Goal: Task Accomplishment & Management: Manage account settings

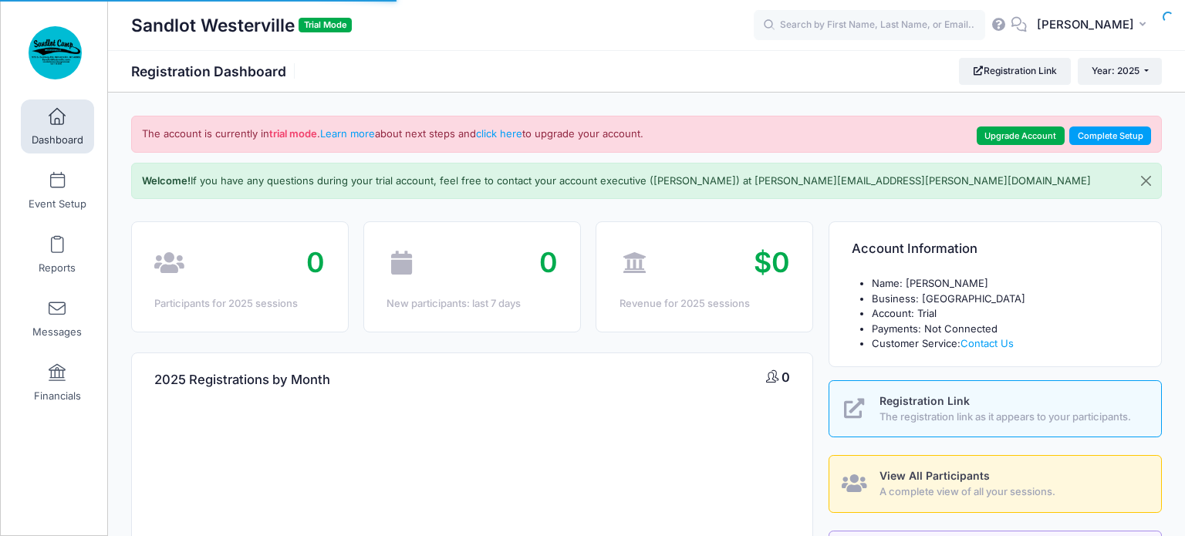
select select
click at [1145, 178] on button "Close" at bounding box center [1146, 181] width 30 height 35
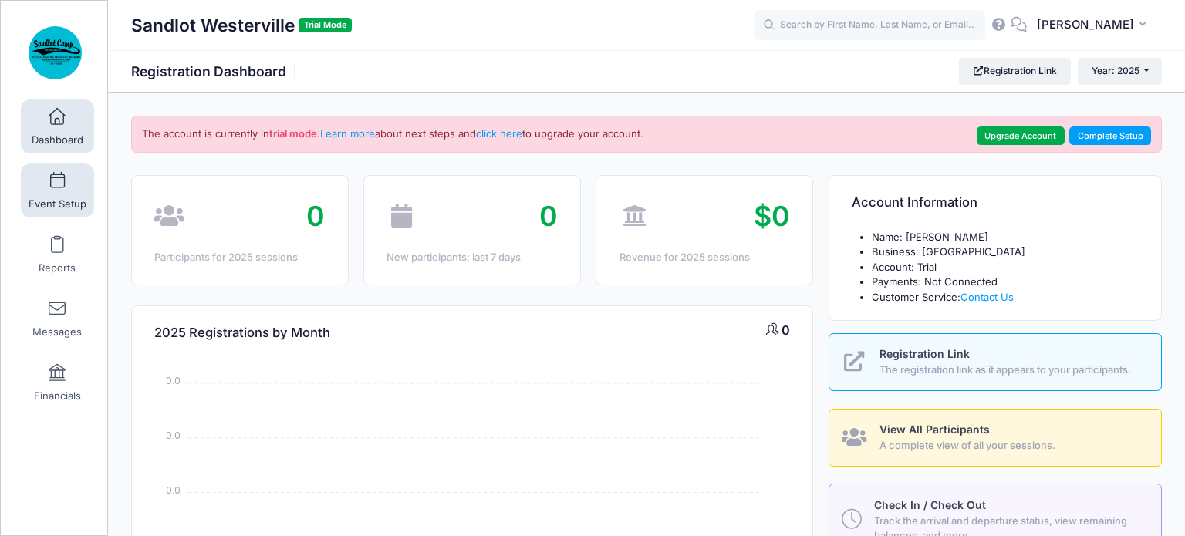
click at [69, 184] on link "Event Setup" at bounding box center [57, 191] width 73 height 54
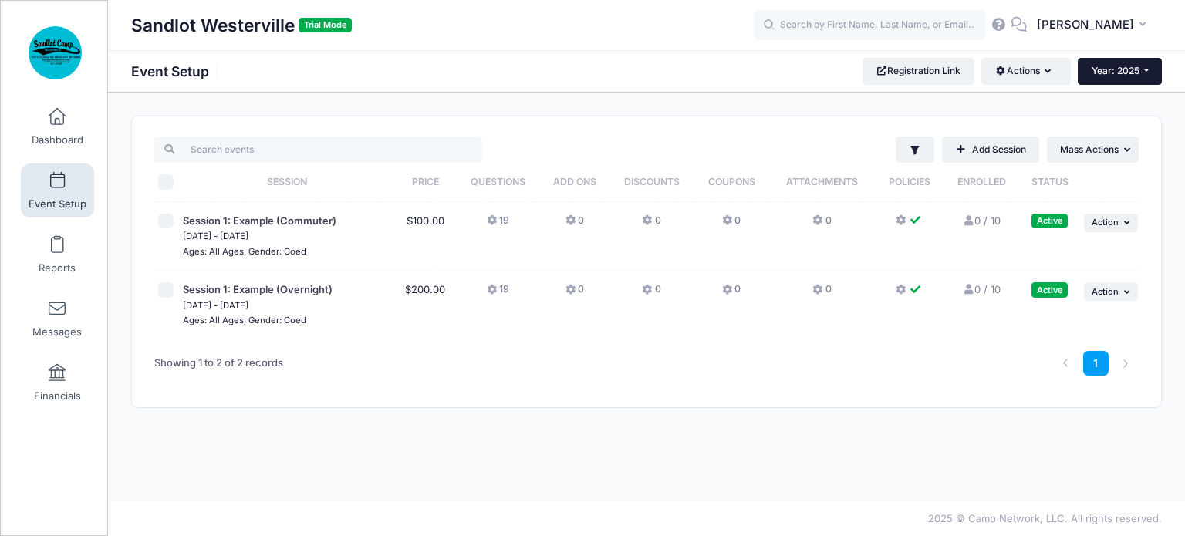
click at [1131, 72] on span "Year: 2025" at bounding box center [1115, 71] width 48 height 12
click at [268, 214] on div "Session 1: Example (Commuter)" at bounding box center [258, 189] width 154 height 51
click at [267, 218] on span "Session 1: Example (Commuter)" at bounding box center [259, 220] width 153 height 12
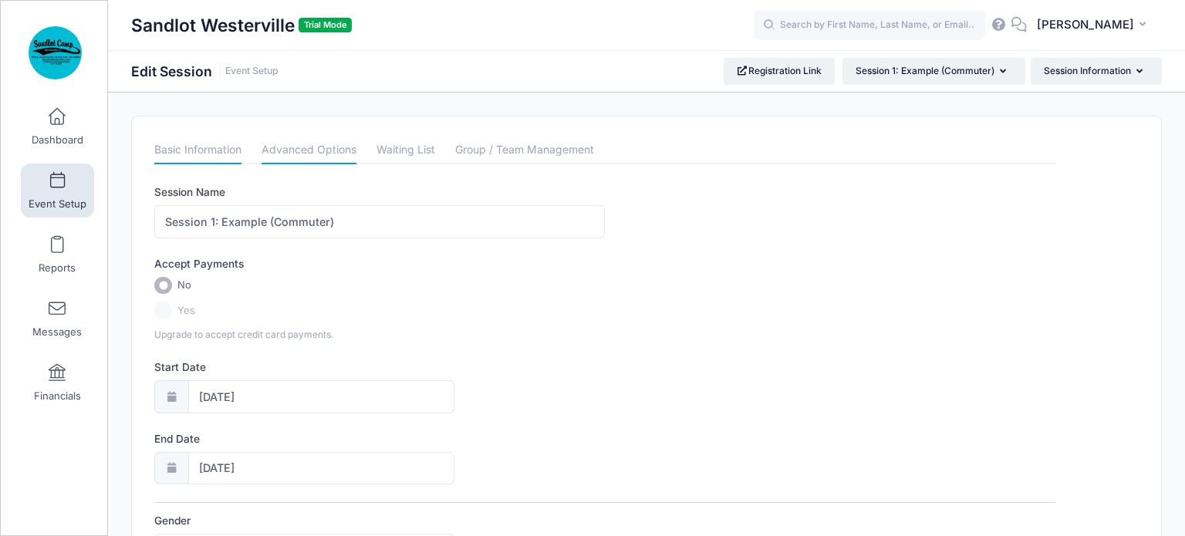
click at [330, 148] on link "Advanced Options" at bounding box center [308, 151] width 95 height 28
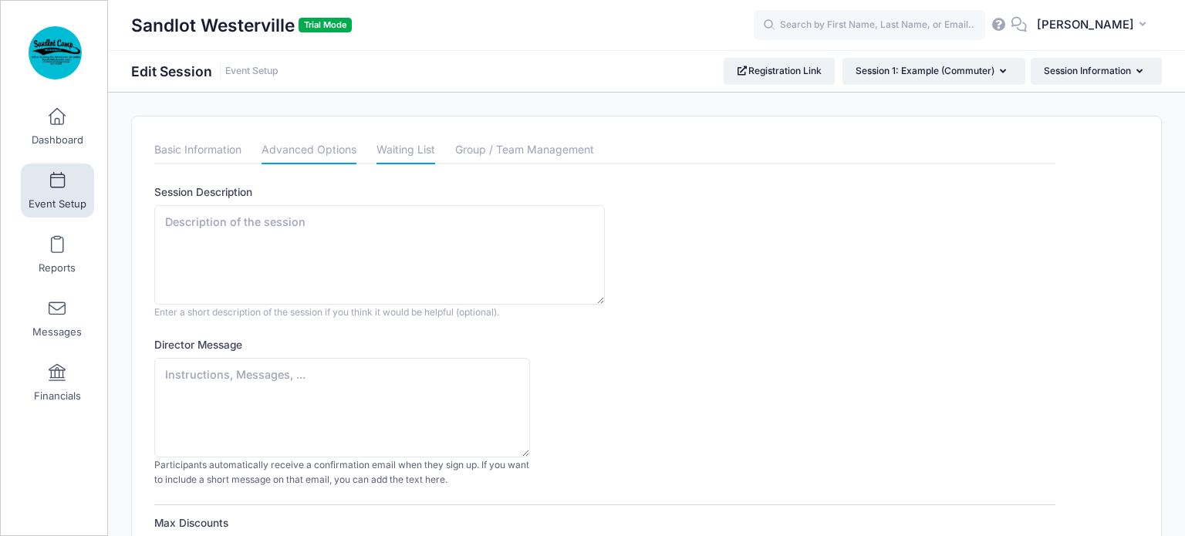
click at [411, 151] on link "Waiting List" at bounding box center [405, 151] width 59 height 28
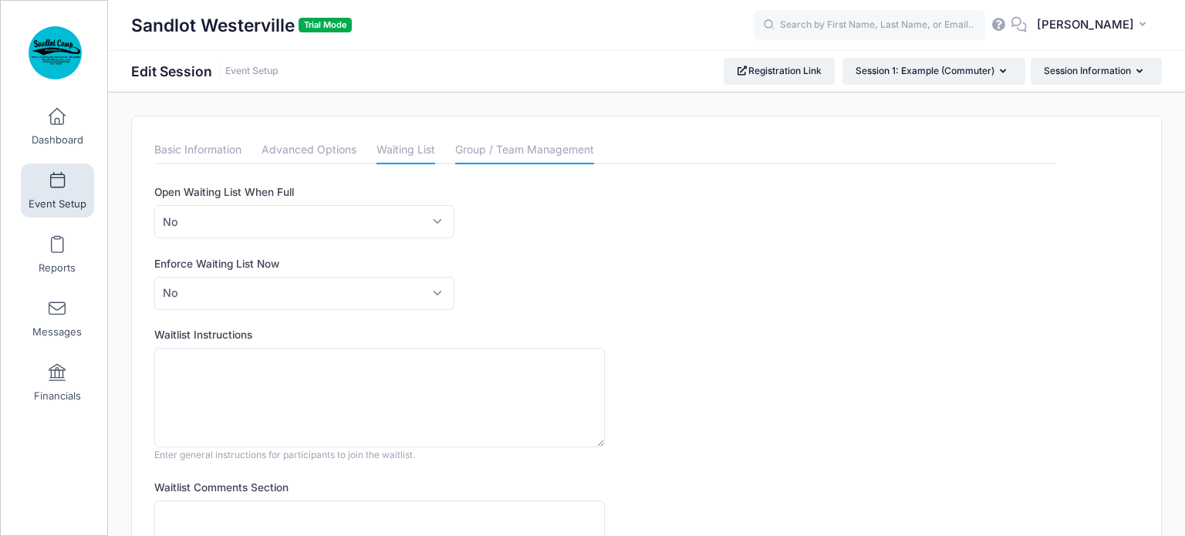
click at [487, 147] on link "Group / Team Management" at bounding box center [524, 151] width 139 height 28
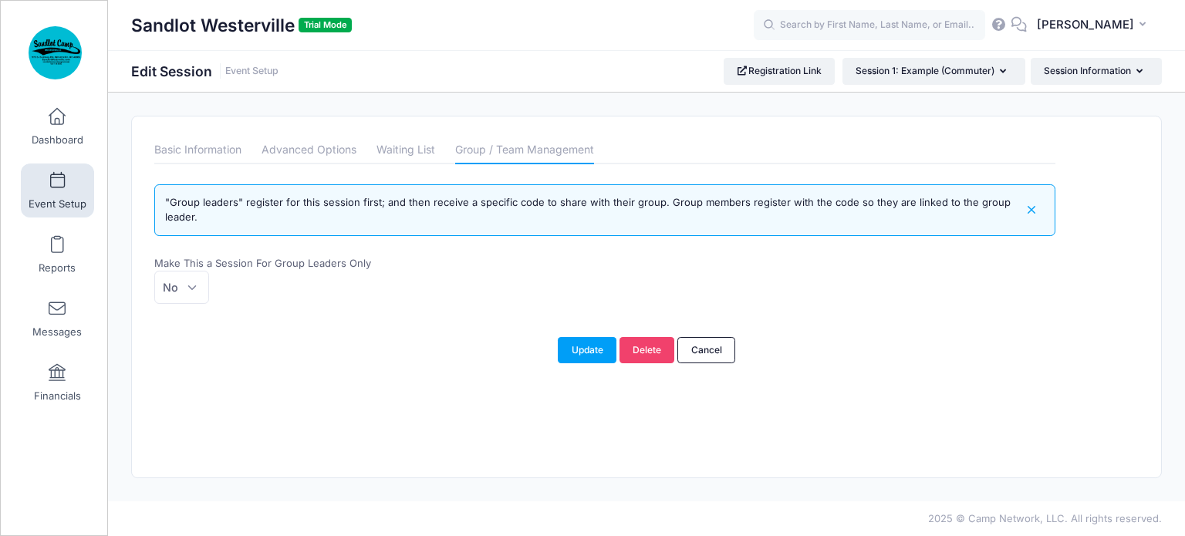
click at [1061, 85] on div "Sandlot Westerville Trial Mode Edit Session Event Setup Registration Link" at bounding box center [646, 71] width 1077 height 42
click at [1061, 73] on button "Session Information" at bounding box center [1096, 71] width 131 height 26
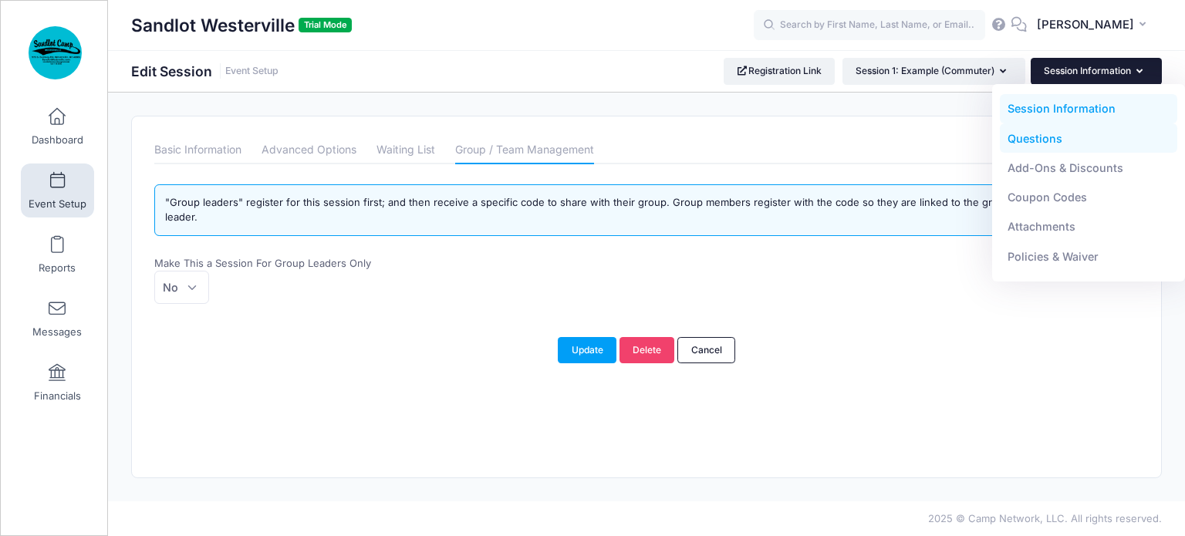
click at [1044, 134] on link "Questions" at bounding box center [1089, 137] width 178 height 29
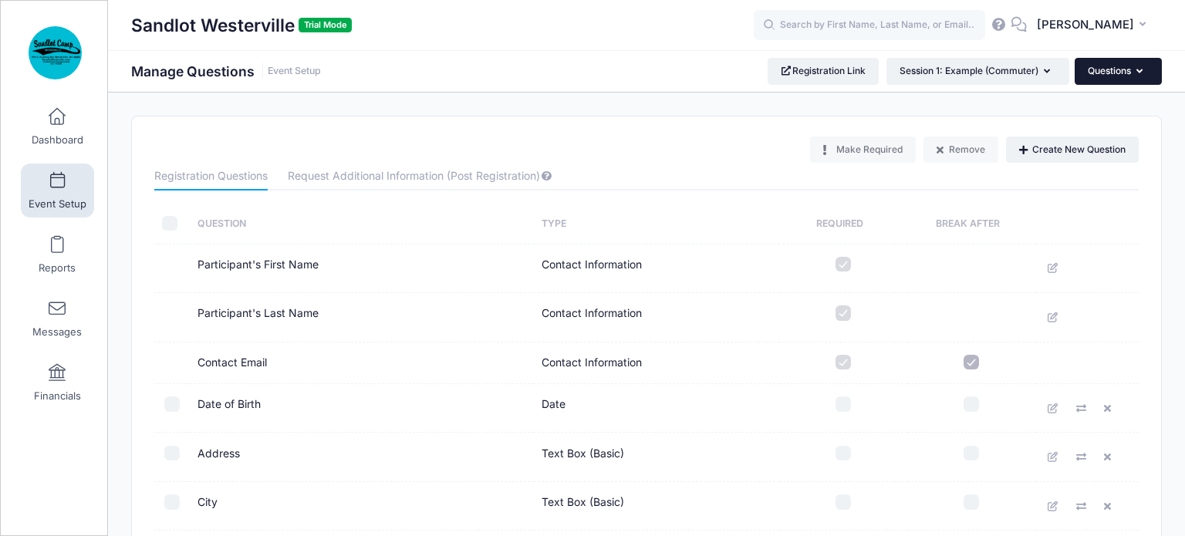
click at [1108, 76] on button "Questions" at bounding box center [1117, 71] width 87 height 26
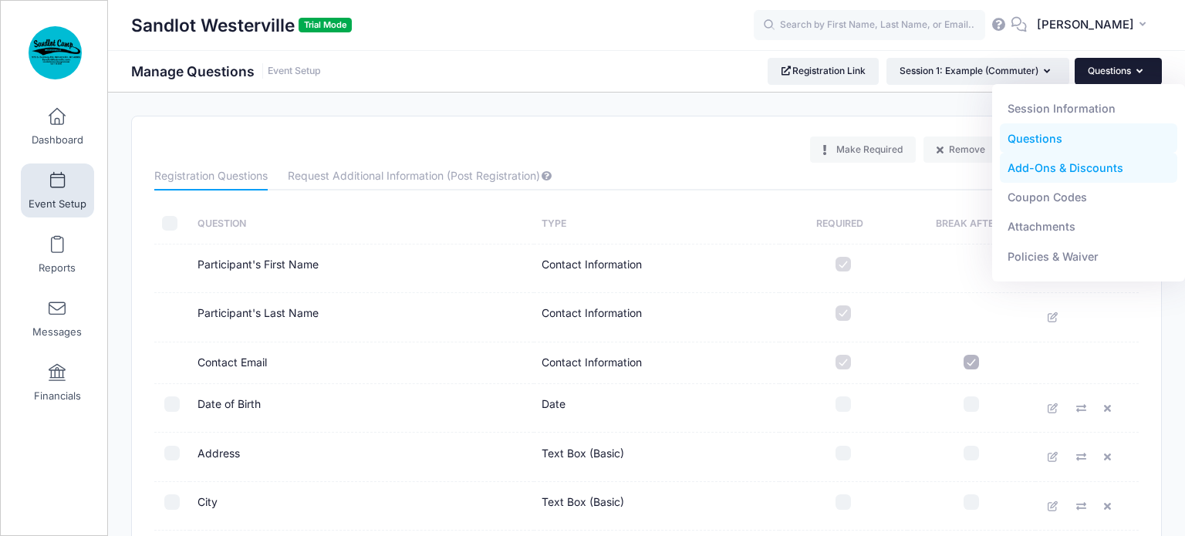
click at [1093, 170] on link "Add-Ons & Discounts" at bounding box center [1089, 167] width 178 height 29
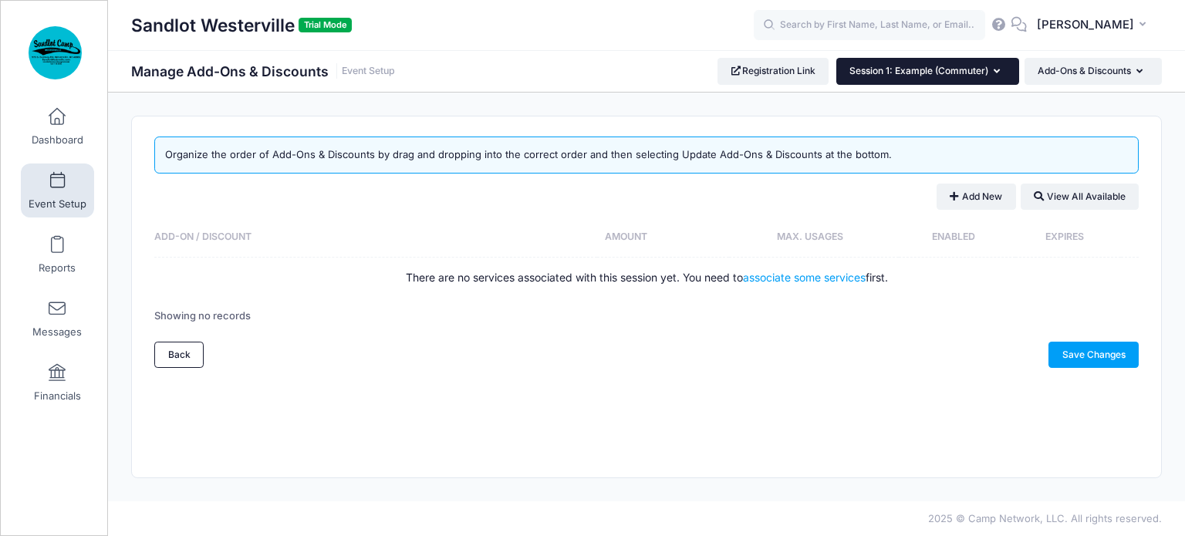
click at [960, 76] on button "Session 1: Example (Commuter)" at bounding box center [927, 71] width 183 height 26
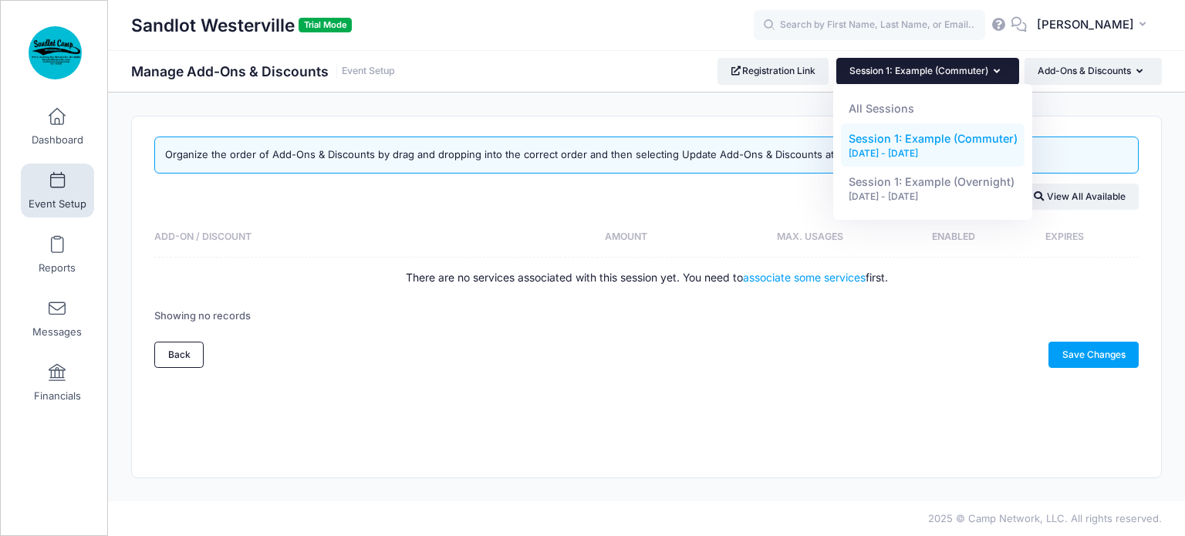
drag, startPoint x: 575, startPoint y: 73, endPoint x: 447, endPoint y: 76, distance: 128.1
click at [570, 74] on div "Sandlot Westerville Trial Mode Manage Add-Ons & Discounts Event Setup Registrat…" at bounding box center [646, 71] width 1077 height 26
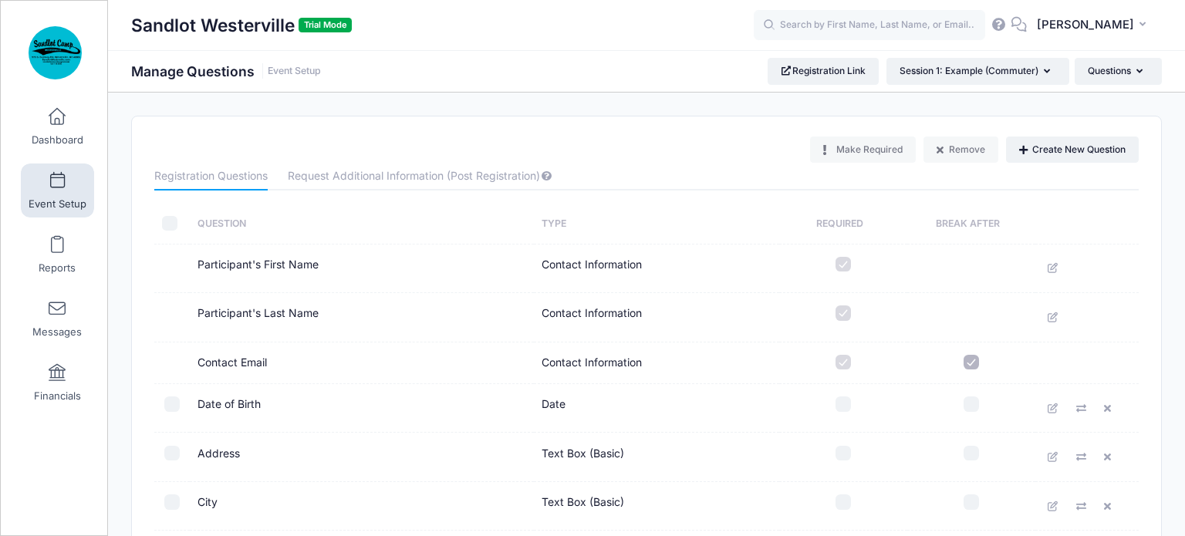
click at [57, 180] on span at bounding box center [57, 181] width 0 height 17
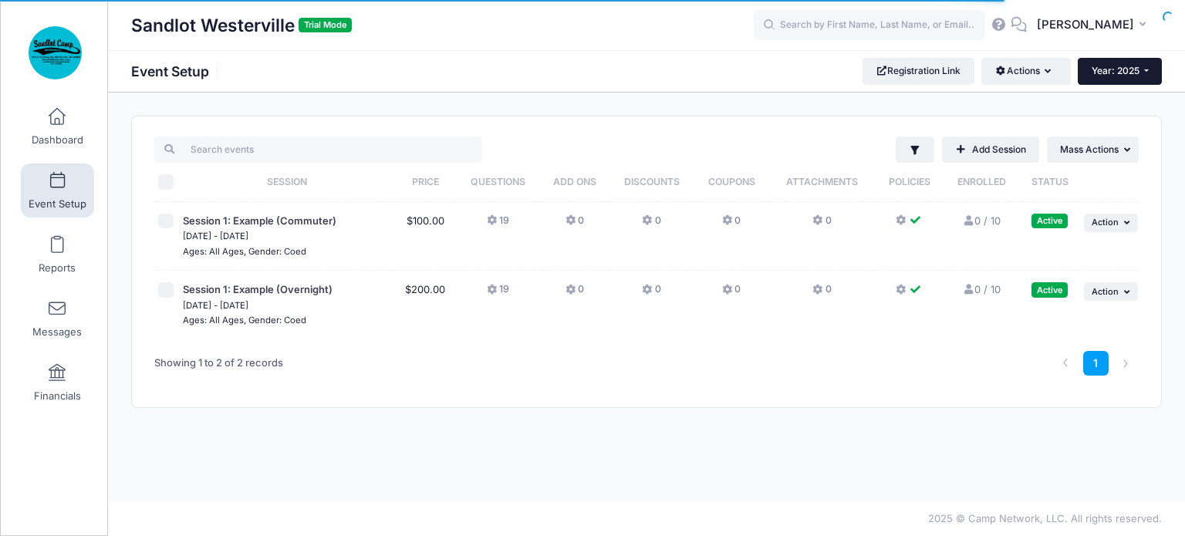
click at [1136, 69] on span "Year: 2025" at bounding box center [1115, 71] width 48 height 12
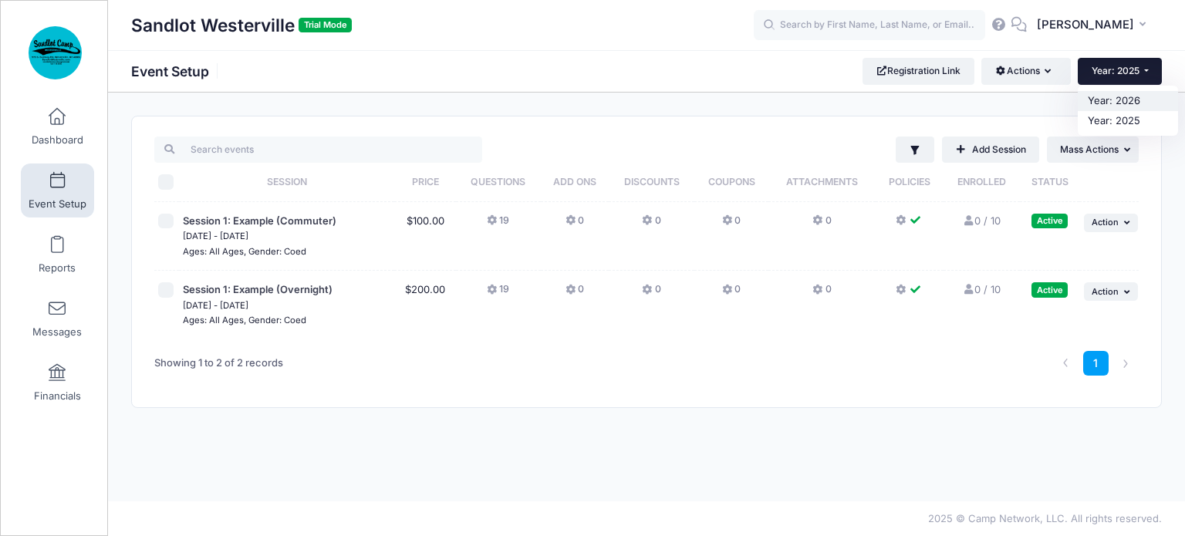
click at [1102, 105] on link "Year: 2026" at bounding box center [1128, 101] width 100 height 20
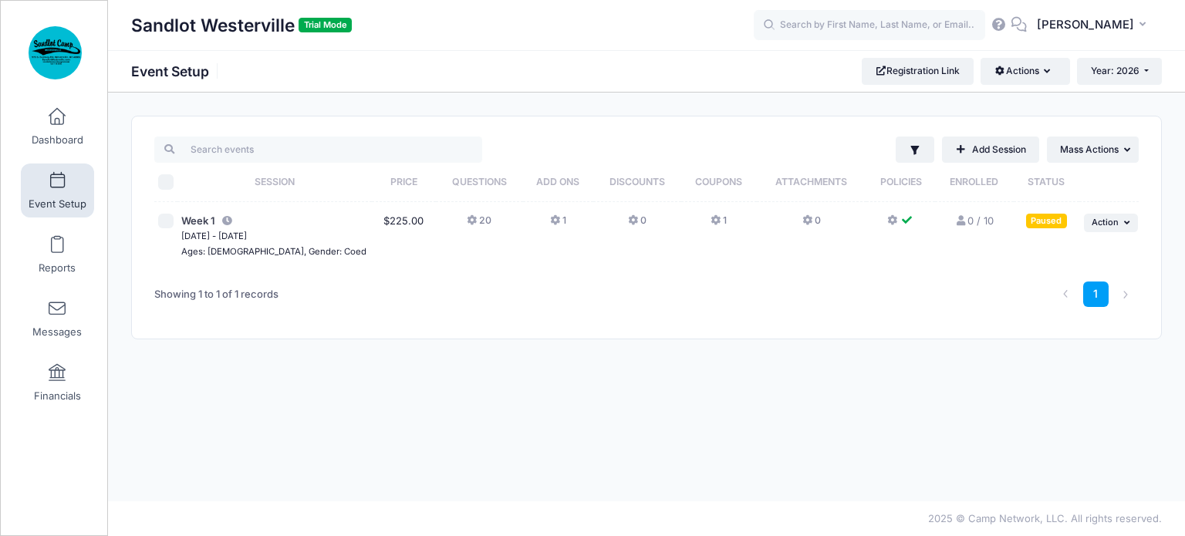
click at [981, 222] on link "0 / 10 Full" at bounding box center [974, 220] width 39 height 12
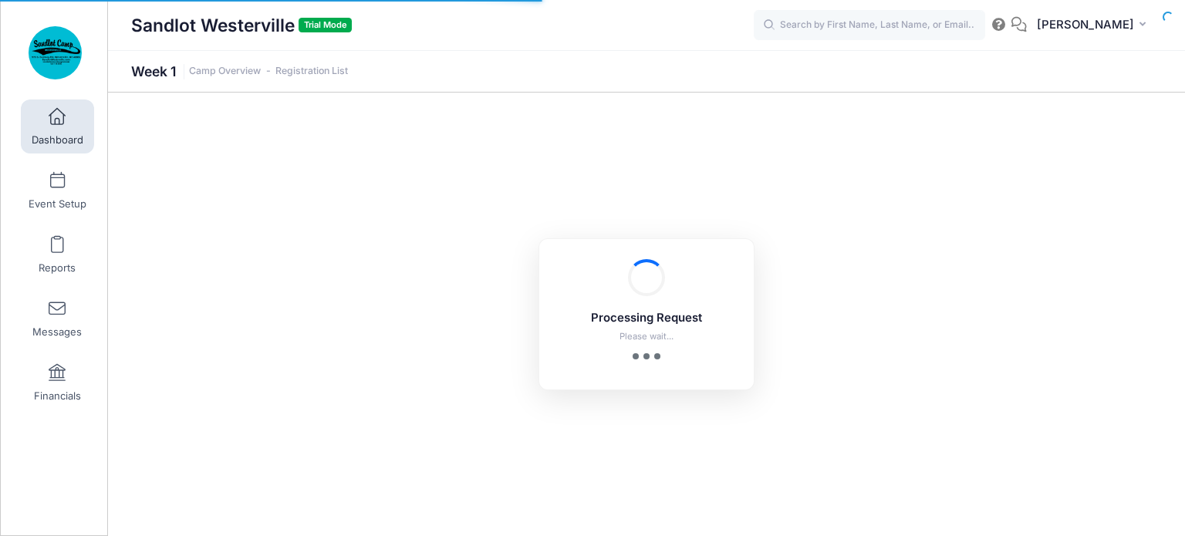
select select "10"
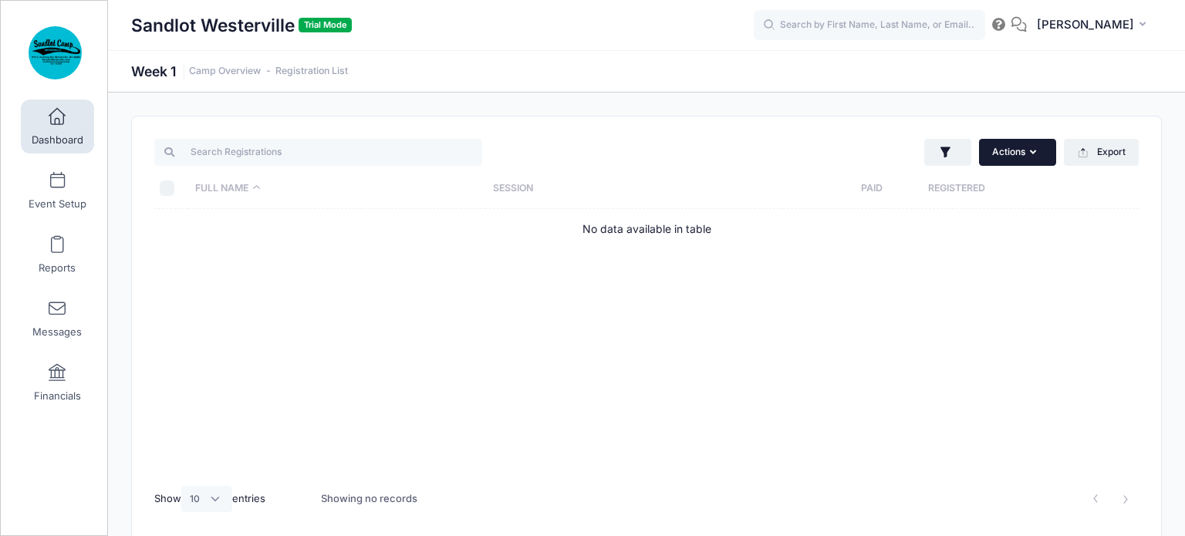
click at [1028, 153] on button "Actions" at bounding box center [1017, 152] width 77 height 26
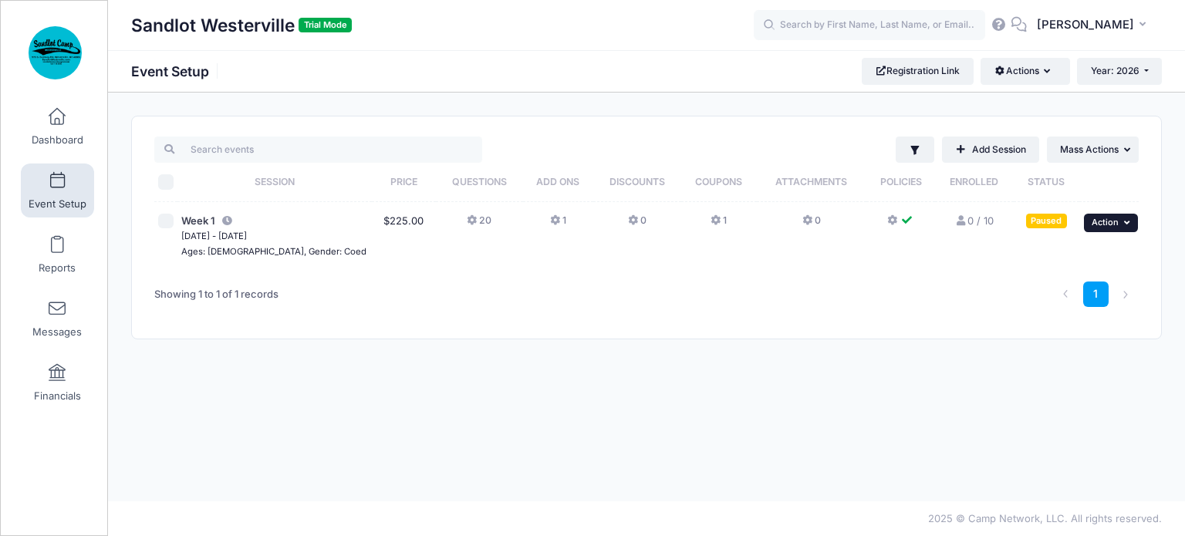
click at [1125, 220] on icon "button" at bounding box center [1128, 222] width 9 height 8
click at [1067, 284] on link "Edit Session" at bounding box center [1061, 285] width 140 height 29
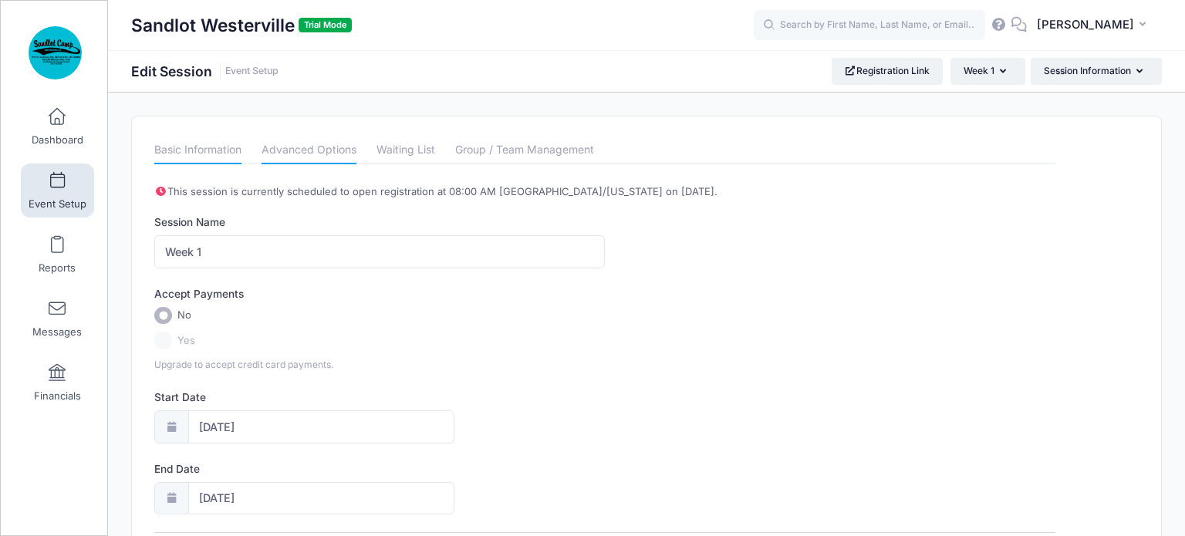
click at [308, 149] on link "Advanced Options" at bounding box center [308, 151] width 95 height 28
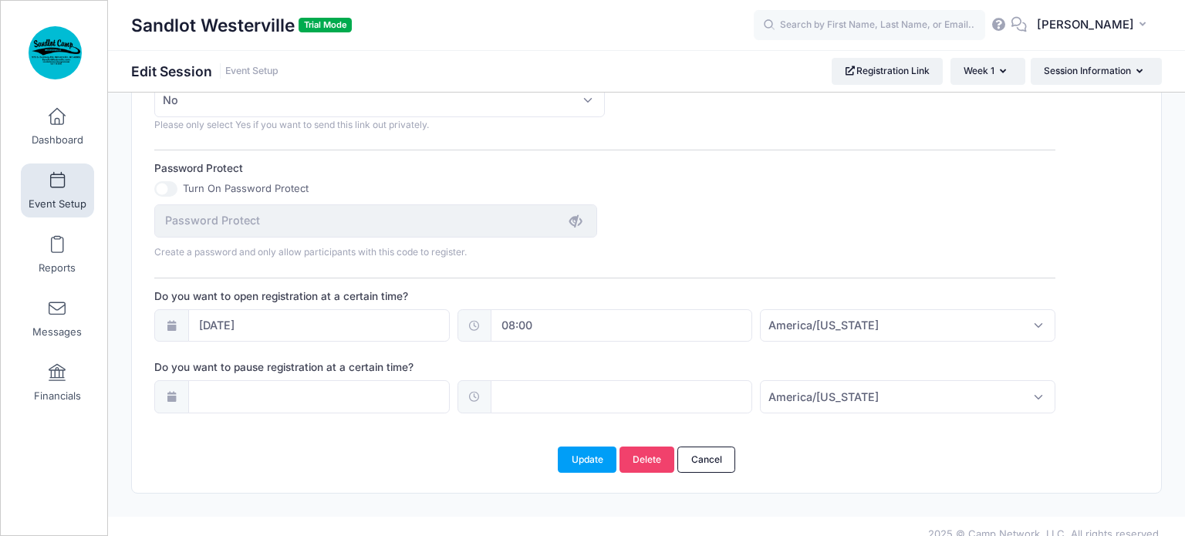
scroll to position [987, 0]
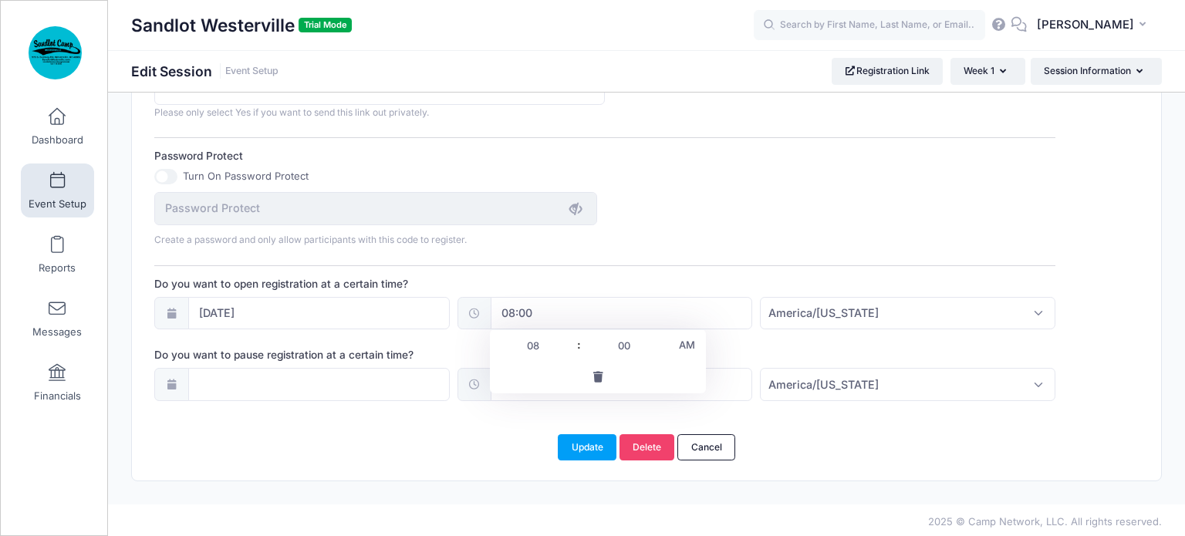
click at [592, 312] on input "08:00" at bounding box center [621, 313] width 261 height 33
click at [1004, 437] on div "Update Delete Cancel" at bounding box center [647, 447] width 968 height 26
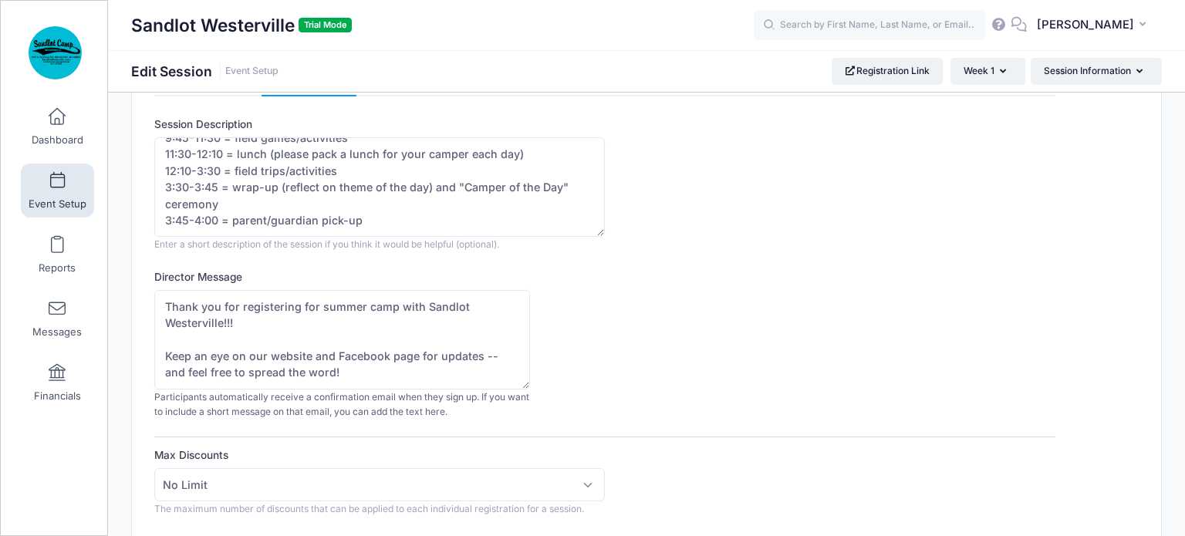
scroll to position [0, 0]
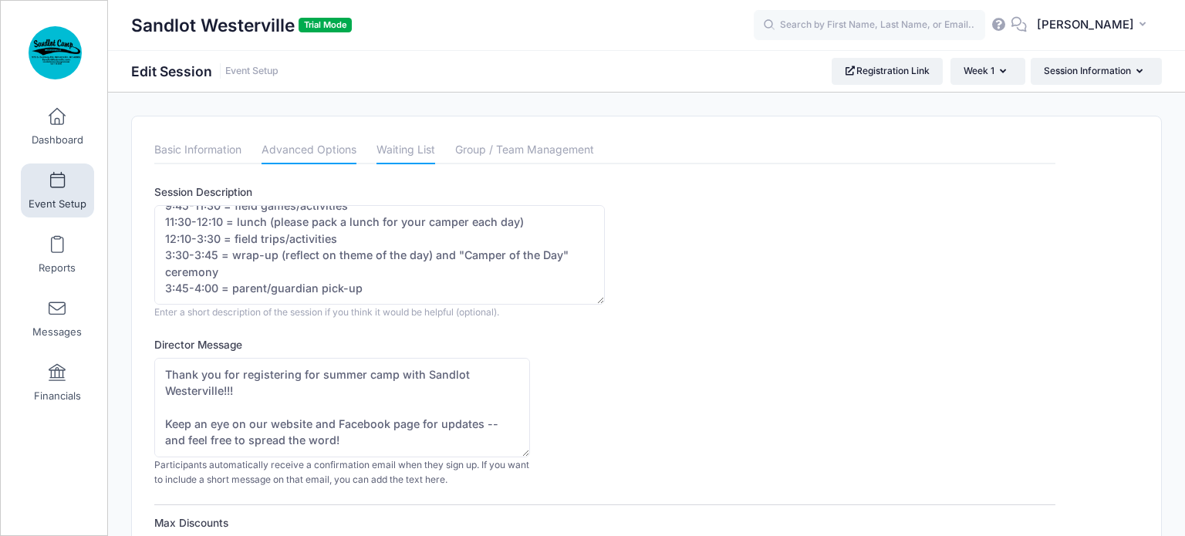
click at [404, 149] on link "Waiting List" at bounding box center [405, 151] width 59 height 28
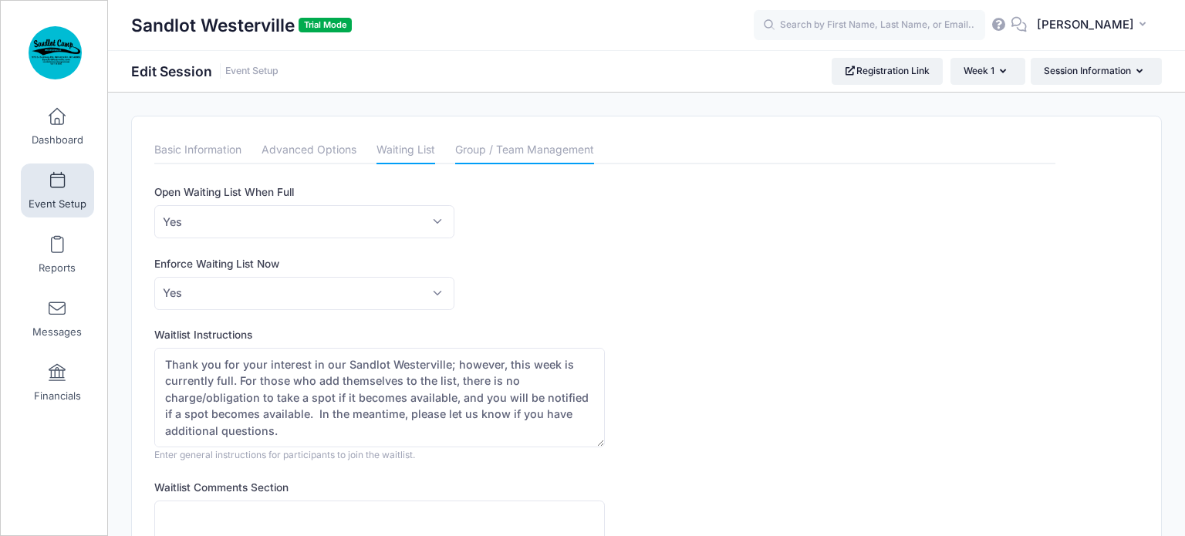
click at [506, 147] on link "Group / Team Management" at bounding box center [524, 151] width 139 height 28
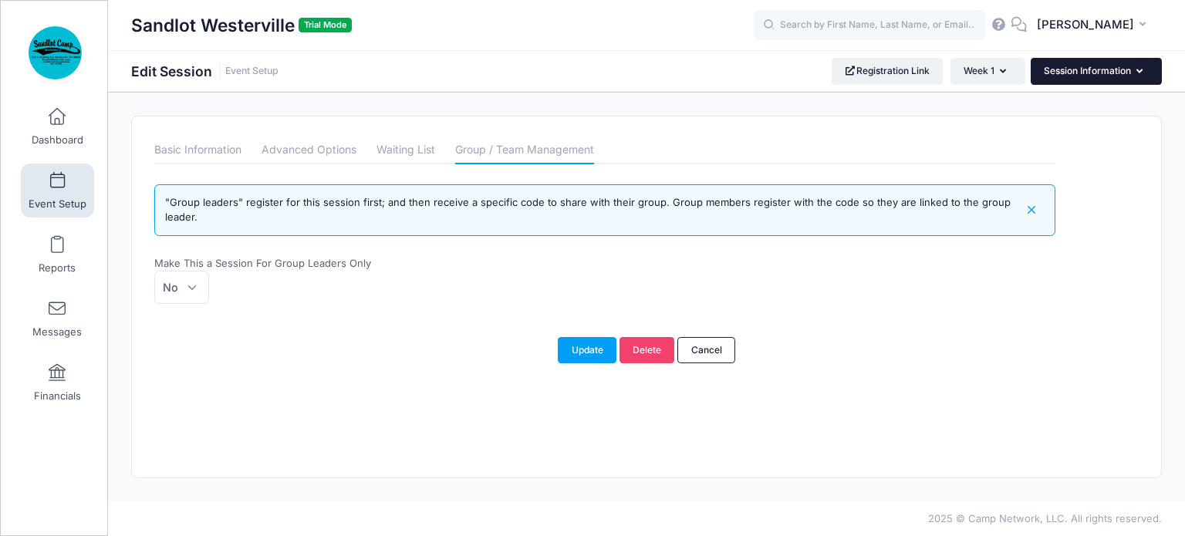
click at [1098, 75] on button "Session Information" at bounding box center [1096, 71] width 131 height 26
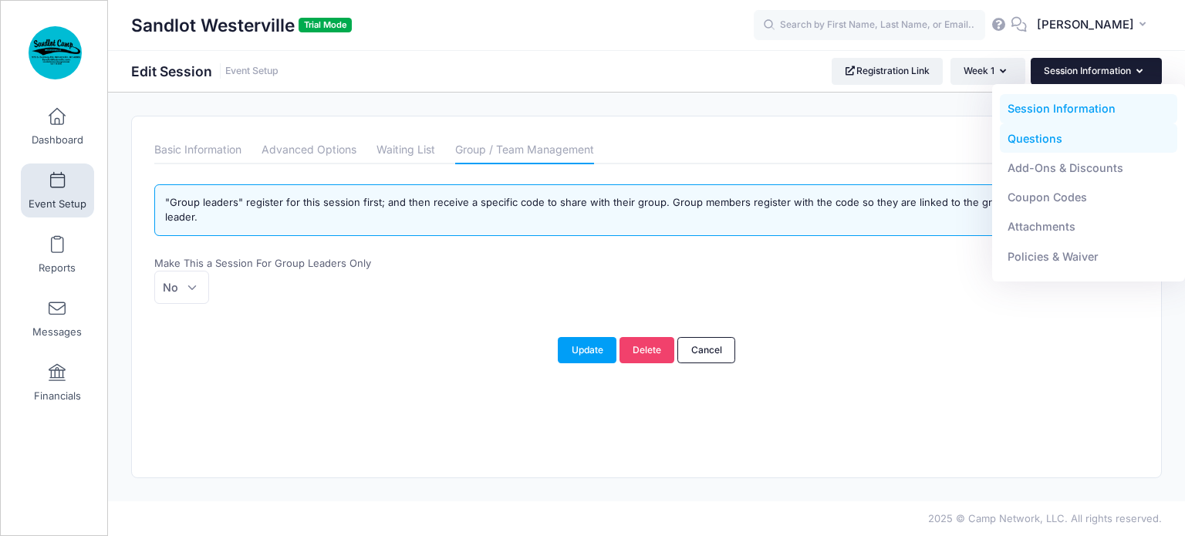
click at [1056, 140] on link "Questions" at bounding box center [1089, 137] width 178 height 29
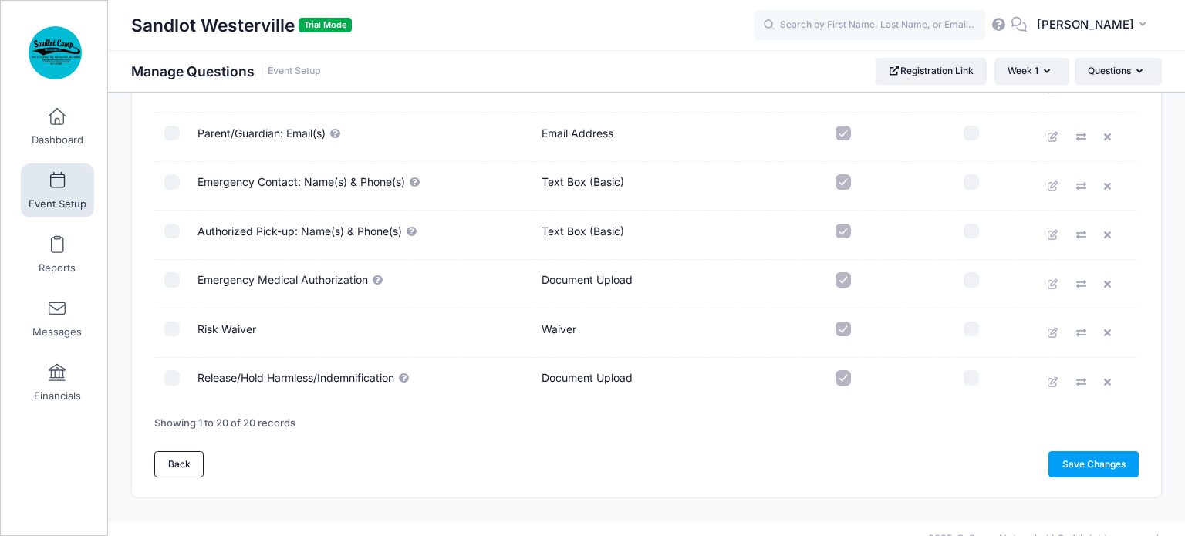
scroll to position [826, 0]
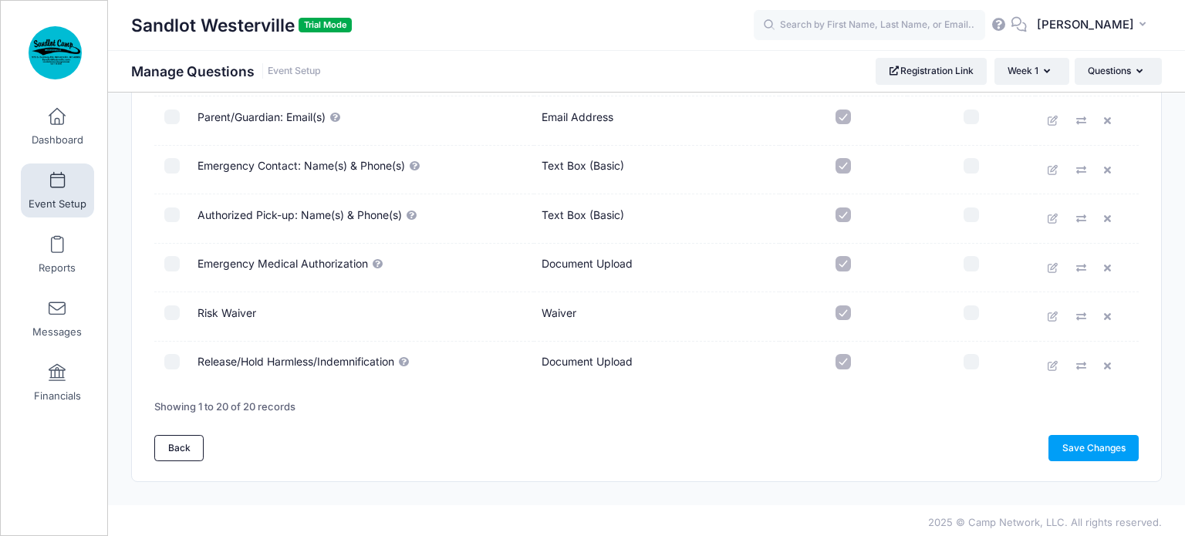
click at [240, 307] on td "Risk Waiver" at bounding box center [362, 316] width 344 height 49
click at [563, 309] on td "Waiver" at bounding box center [656, 316] width 245 height 49
click at [242, 308] on td "Risk Waiver" at bounding box center [362, 316] width 344 height 49
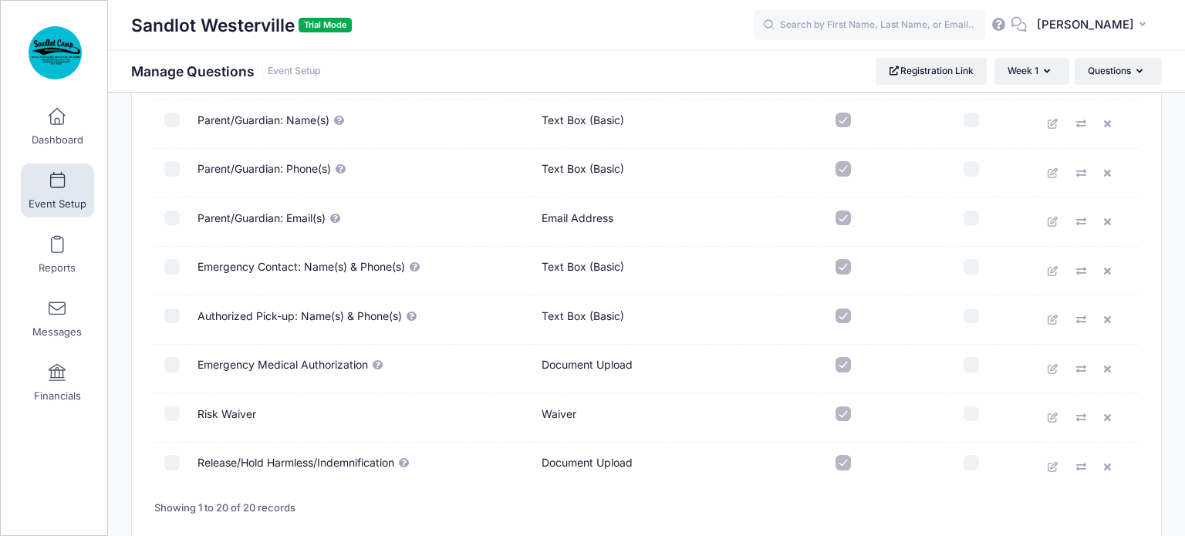
scroll to position [725, 0]
click at [244, 408] on td "Risk Waiver" at bounding box center [362, 417] width 344 height 49
click at [270, 457] on td "Release/Hold Harmless/Indemnification" at bounding box center [362, 467] width 344 height 49
click at [1052, 414] on icon at bounding box center [1053, 418] width 12 height 10
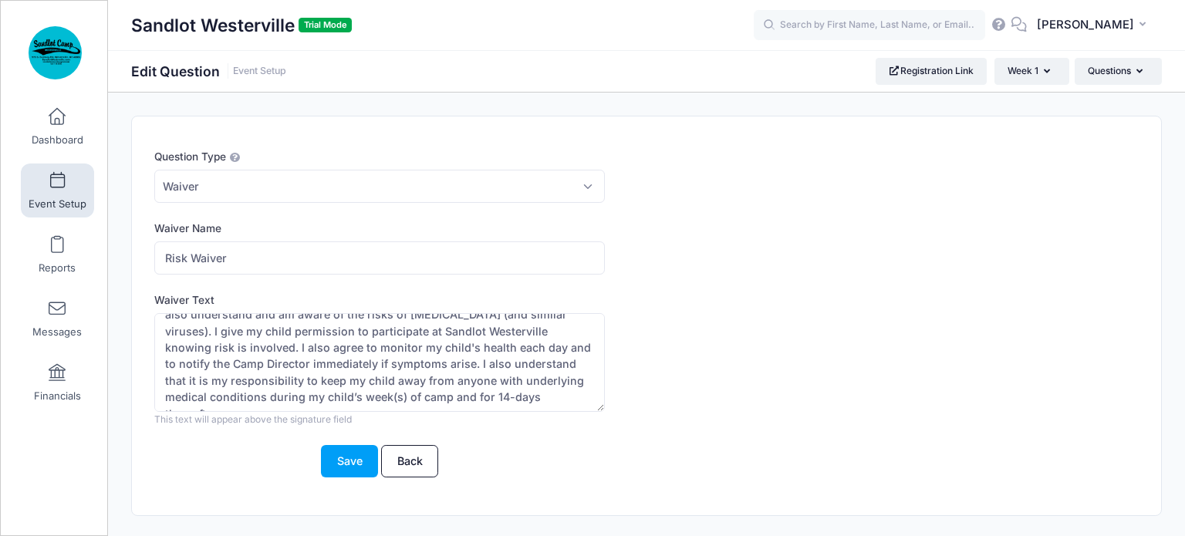
scroll to position [83, 0]
click at [461, 393] on textarea "I understand that [PERSON_NAME] is a youth sports/activities camp and participa…" at bounding box center [379, 363] width 450 height 100
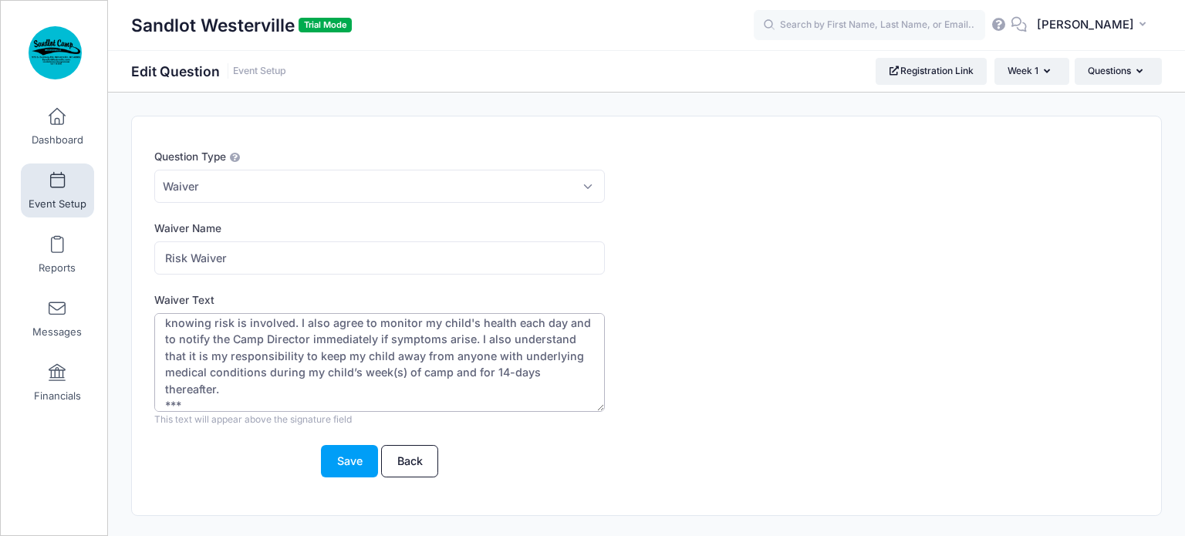
click at [176, 400] on textarea "I understand that [PERSON_NAME] is a youth sports/activities camp and participa…" at bounding box center [379, 363] width 450 height 100
click at [183, 410] on textarea "I understand that [PERSON_NAME] is a youth sports/activities camp and participa…" at bounding box center [379, 363] width 450 height 100
click at [181, 400] on textarea "I understand that Sandlot Westerville is a youth sports/activities camp and par…" at bounding box center [379, 363] width 450 height 100
paste textarea "In consideration of participating in sports camp activities, and for other good…"
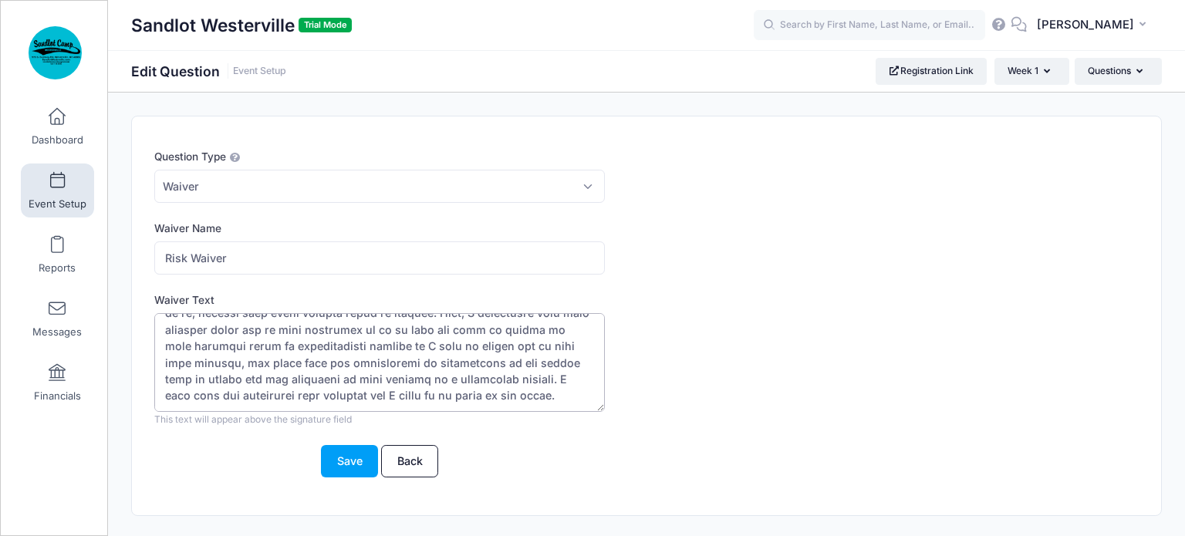
scroll to position [1115, 0]
paste textarea "In consideration of _________________________________ (minor’s names) being per…"
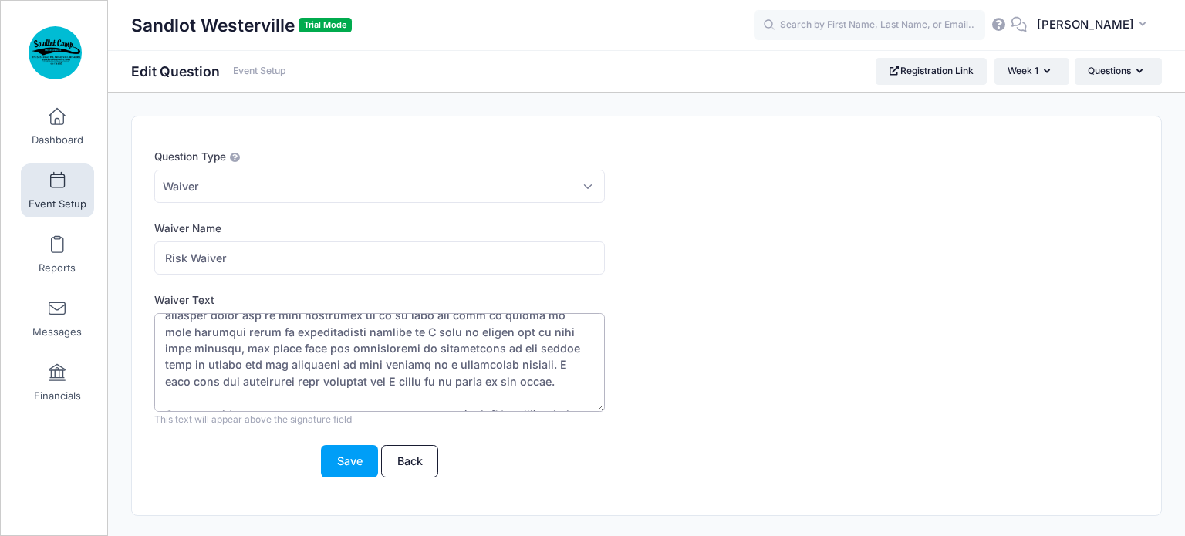
scroll to position [1139, 0]
drag, startPoint x: 267, startPoint y: 382, endPoint x: 521, endPoint y: 379, distance: 253.8
click at [521, 379] on textarea "I understand that Sandlot Westerville is a youth sports/activities camp and par…" at bounding box center [379, 363] width 450 height 100
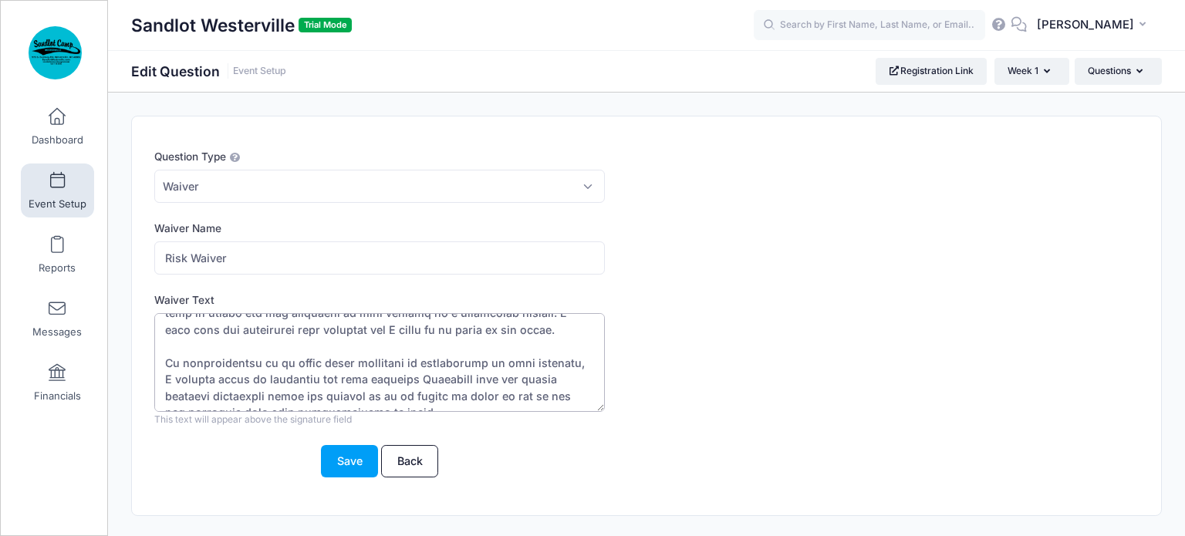
scroll to position [1191, 0]
click at [342, 397] on textarea "I understand that Sandlot Westerville is a youth sports/activities camp and par…" at bounding box center [379, 363] width 450 height 100
click at [345, 396] on textarea "I understand that Sandlot Westerville is a youth sports/activities camp and par…" at bounding box center [379, 363] width 450 height 100
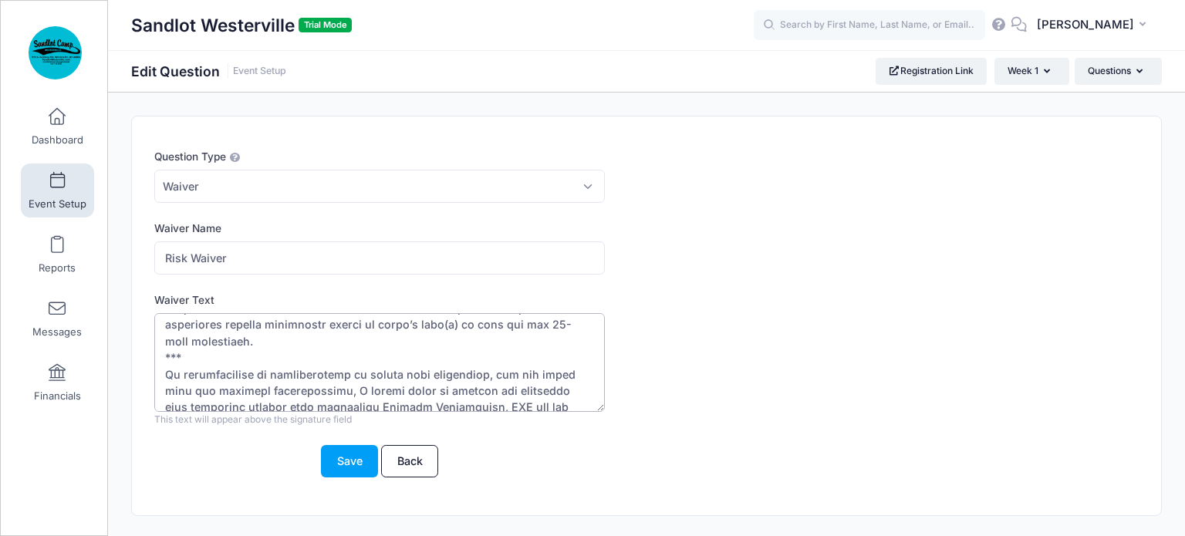
scroll to position [157, 0]
click at [167, 350] on textarea "I understand that Sandlot Westerville is a youth sports/activities camp and par…" at bounding box center [379, 363] width 450 height 100
click at [164, 352] on textarea "I understand that Sandlot Westerville is a youth sports/activities camp and par…" at bounding box center [379, 363] width 450 height 100
paste textarea "RELEASE, INDEMNIFICATION AND HOLD HARMLESS AGREEMENT"
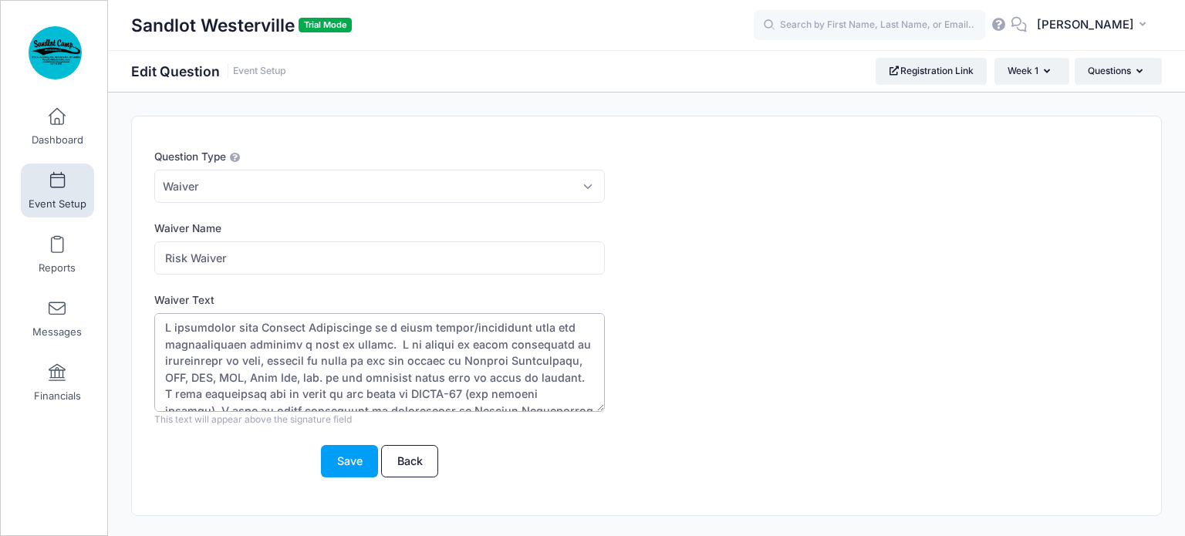
scroll to position [0, 0]
type textarea "I understand that Sandlot Westerville is a youth sports/activities camp and par…"
click at [353, 462] on button "Save" at bounding box center [349, 461] width 57 height 33
